Goal: Submit feedback/report problem

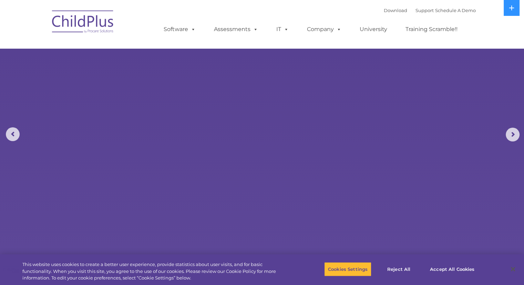
select select "MEDIUM"
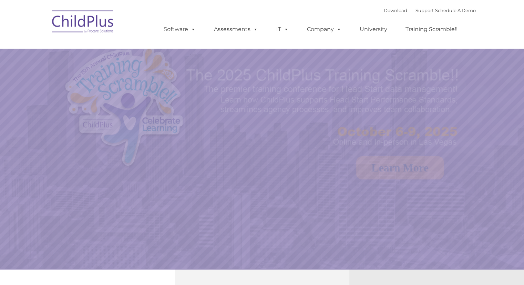
select select "MEDIUM"
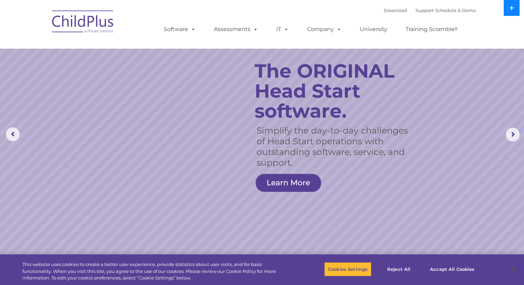
click at [507, 11] on button at bounding box center [512, 8] width 16 height 16
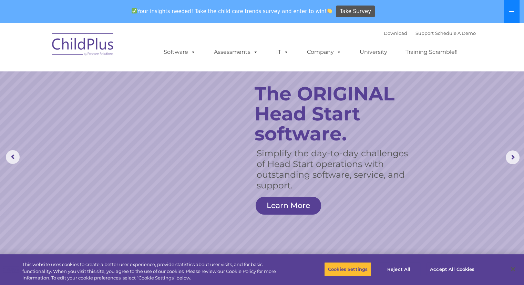
click at [514, 10] on icon at bounding box center [512, 12] width 6 height 6
